Goal: Navigation & Orientation: Locate item on page

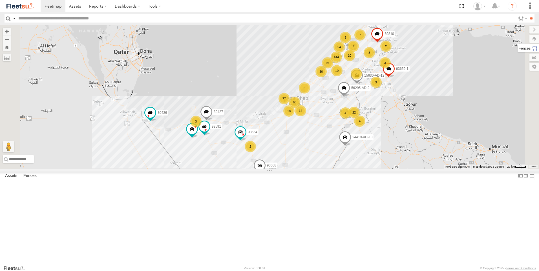
click at [533, 45] on label at bounding box center [527, 48] width 21 height 8
click at [518, 40] on label at bounding box center [528, 39] width 21 height 8
click at [0, 0] on label at bounding box center [0, 0] width 0 height 0
click at [0, 0] on span "Fences" at bounding box center [0, 0] width 0 height 0
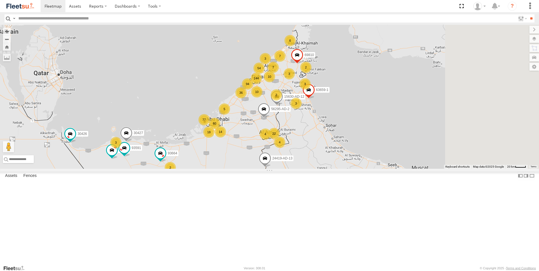
drag, startPoint x: 407, startPoint y: 154, endPoint x: 325, endPoint y: 176, distance: 84.8
click at [325, 169] on div "144 94 22 60 77 3 18 10 5 7 4 7 6 4 36 30427 54 3 2 63659-1 3 93668 2 14 93660 …" at bounding box center [269, 97] width 539 height 144
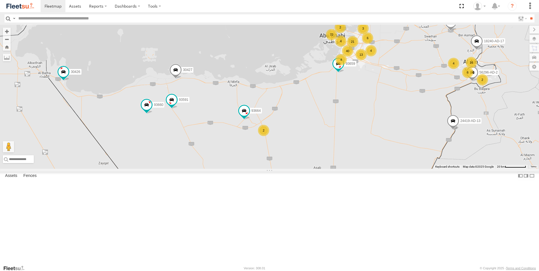
drag, startPoint x: 224, startPoint y: 203, endPoint x: 357, endPoint y: 144, distance: 145.5
click at [357, 144] on div "30427 63659-1 93668 93660 69810 30426 93664 56295-AD-2 24419-AD-13 93591 15630-…" at bounding box center [269, 97] width 539 height 144
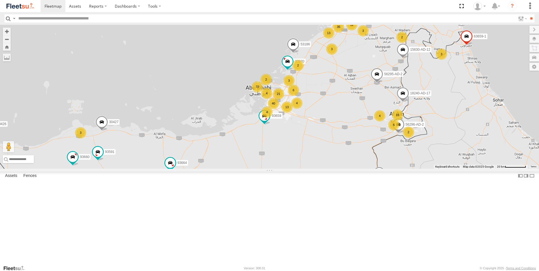
drag, startPoint x: 432, startPoint y: 115, endPoint x: 357, endPoint y: 168, distance: 91.7
click at [357, 168] on div "30427 63659-1 93668 93660 69810 30426 93664 56295-AD-2 24419-AD-13 93591 15630-…" at bounding box center [269, 97] width 539 height 144
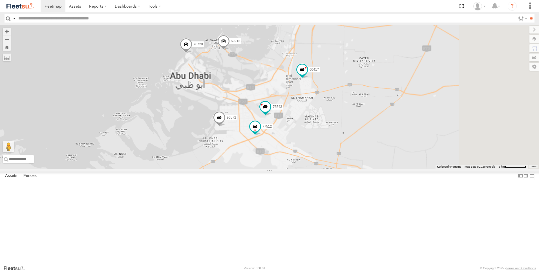
drag, startPoint x: 291, startPoint y: 175, endPoint x: 281, endPoint y: 166, distance: 13.4
click at [270, 169] on div "30427 63659-1 93668 93660 69810 30426 93664 56295-AD-2 24419-AD-13 93591 15630-…" at bounding box center [269, 97] width 539 height 144
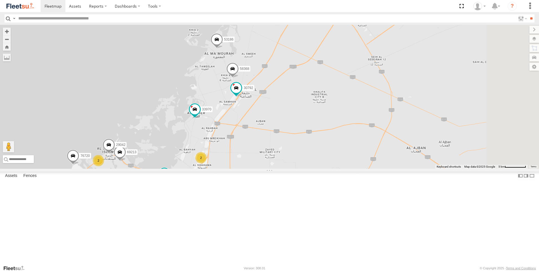
drag, startPoint x: 358, startPoint y: 88, endPoint x: 293, endPoint y: 189, distance: 120.4
click at [292, 169] on div "30427 63659-1 93668 93660 69810 30426 93664 56295-AD-2 24419-AD-13 93591 15630-…" at bounding box center [269, 97] width 539 height 144
click at [223, 51] on span at bounding box center [216, 42] width 12 height 15
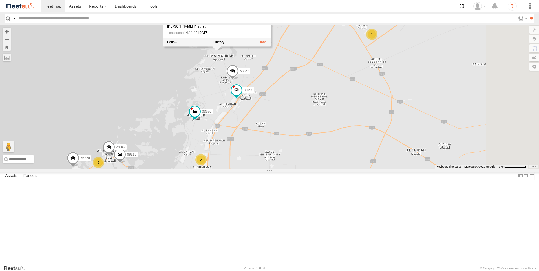
click at [239, 80] on span at bounding box center [232, 72] width 12 height 15
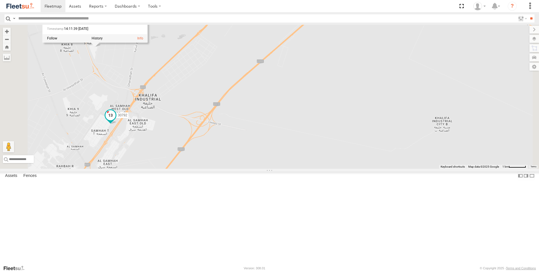
click at [117, 124] on span at bounding box center [110, 116] width 12 height 15
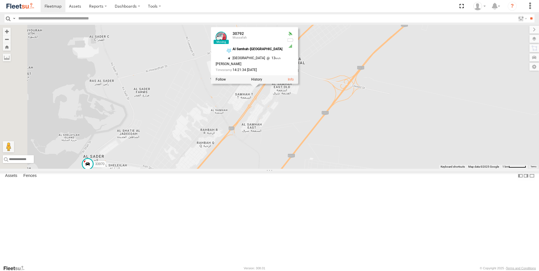
drag, startPoint x: 193, startPoint y: 197, endPoint x: 338, endPoint y: 161, distance: 149.8
click at [338, 161] on div "30427 63659-1 93668 93660 69810 30426 93664 56295-AD-2 24419-AD-13 93591 15630-…" at bounding box center [269, 97] width 539 height 144
click at [93, 169] on span at bounding box center [88, 164] width 10 height 10
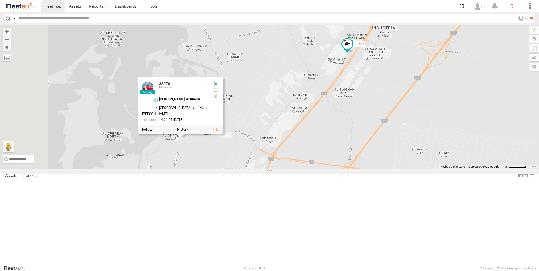
drag, startPoint x: 172, startPoint y: 245, endPoint x: 265, endPoint y: 210, distance: 99.7
click at [265, 169] on div "30427 63659-1 93668 93660 69810 30426 93664 56295-AD-2 24419-AD-13 93591 15630-…" at bounding box center [269, 97] width 539 height 144
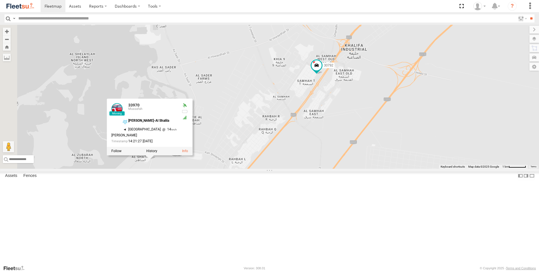
drag, startPoint x: 338, startPoint y: 171, endPoint x: 272, endPoint y: 225, distance: 85.5
click at [272, 169] on div "30427 63659-1 93668 93660 69810 30426 93664 56295-AD-2 24419-AD-13 93591 15630-…" at bounding box center [269, 97] width 539 height 144
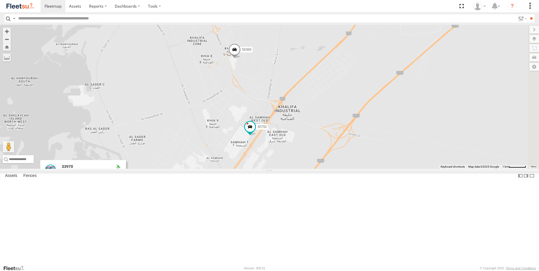
drag, startPoint x: 274, startPoint y: 152, endPoint x: 242, endPoint y: 183, distance: 44.6
click at [242, 169] on div "30427 63659-1 93668 93660 69810 30426 93664 56295-AD-2 24419-AD-13 93591 15630-…" at bounding box center [269, 97] width 539 height 144
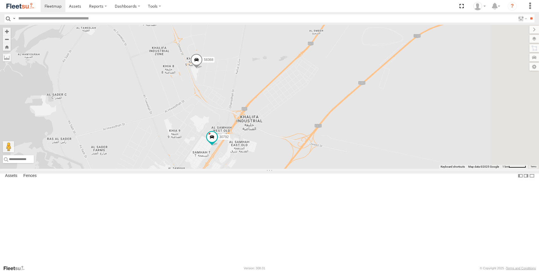
drag, startPoint x: 288, startPoint y: 152, endPoint x: 283, endPoint y: 155, distance: 7.0
click at [283, 155] on div "30427 63659-1 93668 93660 69810 30426 93664 56295-AD-2 24419-AD-13 93591 15630-…" at bounding box center [269, 97] width 539 height 144
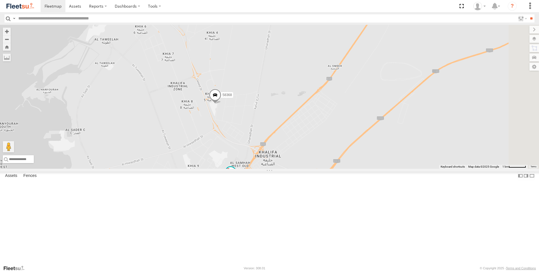
drag, startPoint x: 281, startPoint y: 146, endPoint x: 303, endPoint y: 179, distance: 40.2
click at [303, 169] on div "30427 63659-1 93668 93660 69810 30426 93664 56295-AD-2 24419-AD-13 93591 15630-…" at bounding box center [269, 97] width 539 height 144
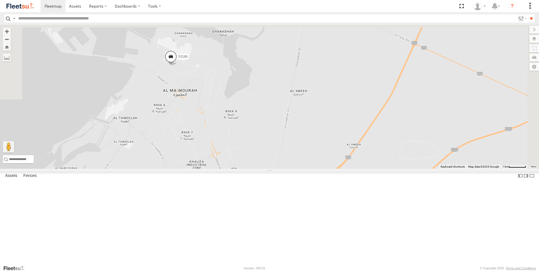
drag, startPoint x: 243, startPoint y: 165, endPoint x: 247, endPoint y: 193, distance: 27.9
click at [247, 169] on div "30427 63659-1 93668 93660 69810 30426 93664 56295-AD-2 24419-AD-13 93591 15630-…" at bounding box center [269, 97] width 539 height 144
click at [177, 66] on span at bounding box center [171, 57] width 12 height 15
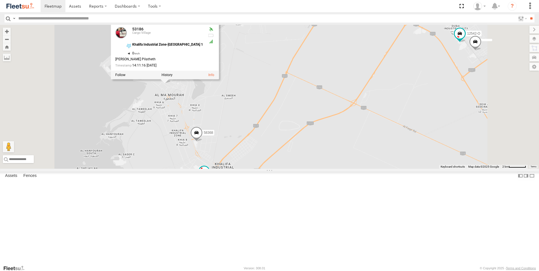
click at [381, 148] on div "30427 63659-1 93668 93660 69810 30426 93664 56295-AD-2 24419-AD-13 93591 15630-…" at bounding box center [269, 97] width 539 height 144
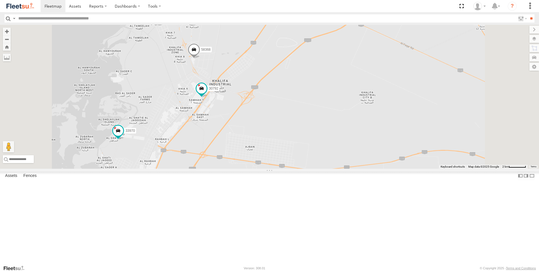
drag, startPoint x: 332, startPoint y: 188, endPoint x: 332, endPoint y: 105, distance: 83.1
click at [332, 105] on div "30427 63659-1 93668 93660 69810 30426 93664 56295-AD-2 24419-AD-13 93591 15630-…" at bounding box center [269, 97] width 539 height 144
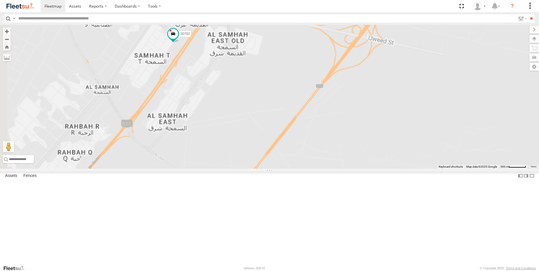
drag, startPoint x: 288, startPoint y: 133, endPoint x: 333, endPoint y: 175, distance: 61.4
click at [333, 169] on div "30427 63659-1 93668 93660 69810 30426 93664 56295-AD-2 24419-AD-13 93591 15630-…" at bounding box center [269, 97] width 539 height 144
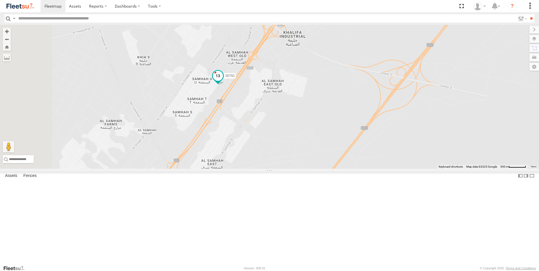
click at [223, 81] on span at bounding box center [218, 75] width 10 height 10
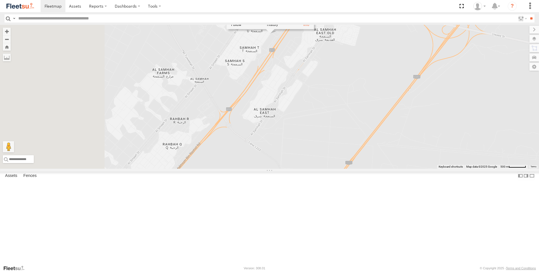
drag, startPoint x: 261, startPoint y: 204, endPoint x: 313, endPoint y: 152, distance: 74.3
click at [313, 152] on div "30427 63659-1 93668 93660 69810 30426 93664 56295-AD-2 24419-AD-13 93591 15630-…" at bounding box center [269, 97] width 539 height 144
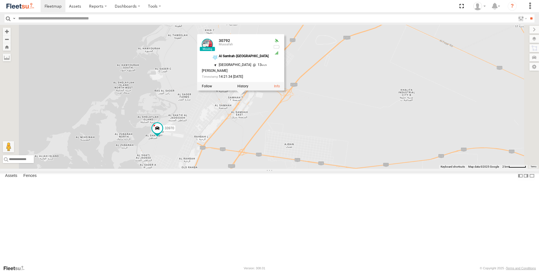
drag, startPoint x: 290, startPoint y: 216, endPoint x: 292, endPoint y: 186, distance: 29.3
click at [292, 169] on div "30427 63659-1 93668 93660 69810 30426 93664 56295-AD-2 24419-AD-13 93591 15630-…" at bounding box center [269, 97] width 539 height 144
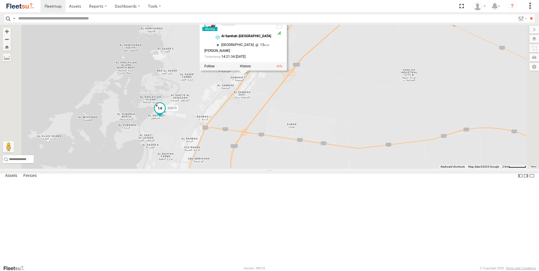
click at [165, 113] on span at bounding box center [160, 108] width 10 height 10
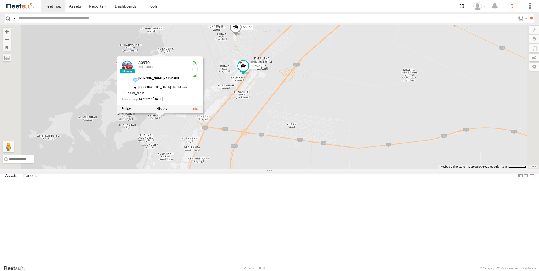
click at [229, 169] on div "30427 63659-1 93668 93660 69810 30426 93664 56295-AD-2 24419-AD-13 93591 15630-…" at bounding box center [269, 97] width 539 height 144
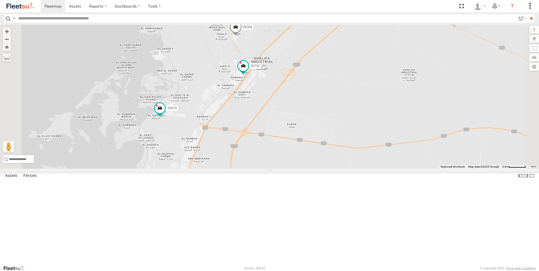
click at [186, 189] on span at bounding box center [181, 184] width 10 height 10
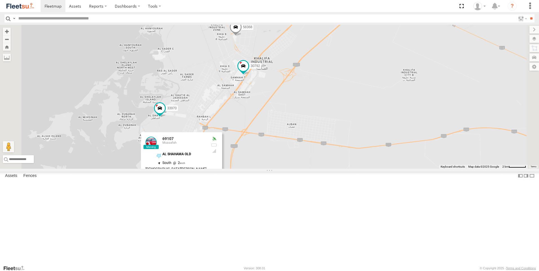
click at [177, 192] on span at bounding box center [172, 187] width 10 height 10
click at [327, 169] on div "30427 63659-1 93668 93660 69810 30426 93664 56295-AD-2 24419-AD-13 93591 15630-…" at bounding box center [269, 97] width 539 height 144
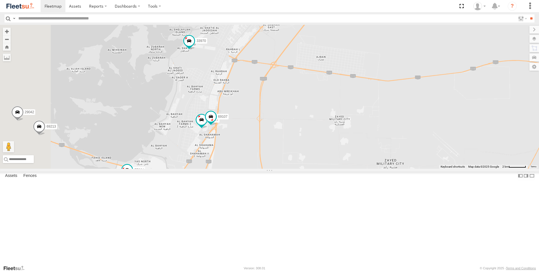
drag, startPoint x: 301, startPoint y: 223, endPoint x: 330, endPoint y: 154, distance: 75.6
click at [330, 154] on div "30427 63659-1 93668 93660 69810 30426 93664 56295-AD-2 24419-AD-13 93591 15630-…" at bounding box center [269, 97] width 539 height 144
click at [166, 167] on span at bounding box center [161, 162] width 10 height 10
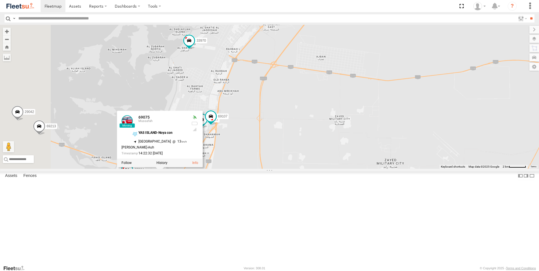
click at [133, 178] on span at bounding box center [127, 170] width 12 height 15
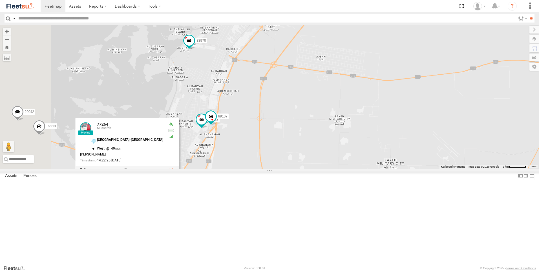
click at [369, 169] on div "30427 63659-1 93668 93660 69810 30426 93664 56295-AD-2 24419-AD-13 93591 15630-…" at bounding box center [269, 97] width 539 height 144
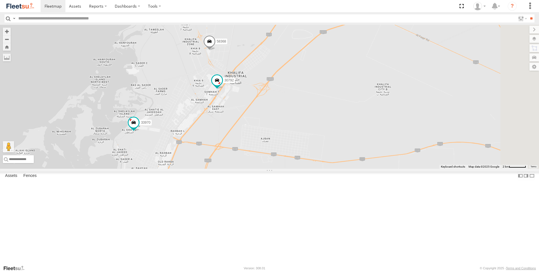
drag, startPoint x: 338, startPoint y: 225, endPoint x: 315, endPoint y: 260, distance: 41.8
click at [315, 169] on div "30427 63659-1 93668 93660 69810 30426 93664 56295-AD-2 24419-AD-13 93591 15630-…" at bounding box center [269, 97] width 539 height 144
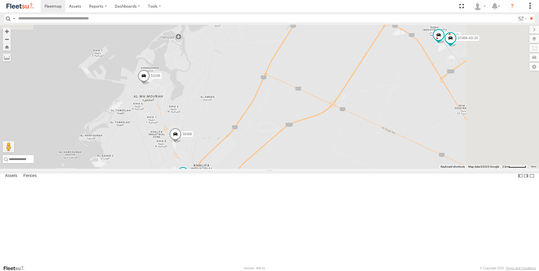
drag, startPoint x: 322, startPoint y: 173, endPoint x: 315, endPoint y: 207, distance: 34.9
click at [315, 169] on div "30427 63659-1 93668 93660 69810 30426 93664 56295-AD-2 24419-AD-13 93591 15630-…" at bounding box center [269, 97] width 539 height 144
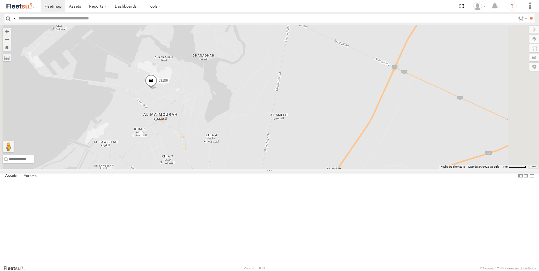
click at [157, 90] on span at bounding box center [151, 81] width 12 height 15
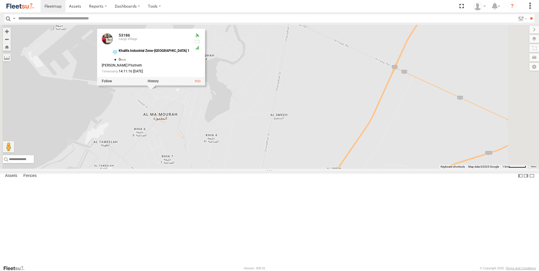
click at [213, 156] on div "30427 63659-1 93668 93660 69810 30426 93664 56295-AD-2 24419-AD-13 93591 15630-…" at bounding box center [269, 97] width 539 height 144
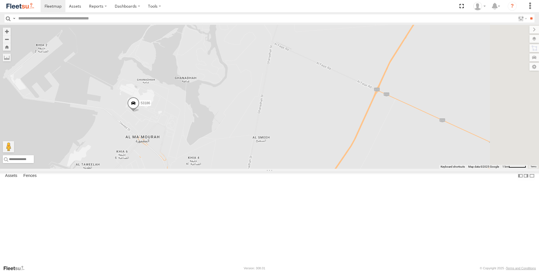
drag, startPoint x: 361, startPoint y: 153, endPoint x: 300, endPoint y: 216, distance: 87.9
click at [300, 169] on div "30427 63659-1 93668 93660 69810 30426 93664 56295-AD-2 24419-AD-13 93591 15630-…" at bounding box center [269, 97] width 539 height 144
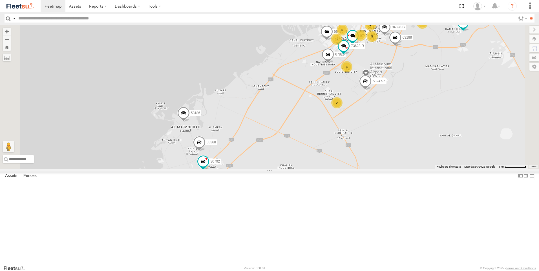
drag, startPoint x: 341, startPoint y: 231, endPoint x: 319, endPoint y: 193, distance: 44.2
click at [319, 169] on div "30427 63659-1 93668 93660 69810 30426 93664 56295-AD-2 24419-AD-13 93591 15630-…" at bounding box center [269, 97] width 539 height 144
